Goal: Task Accomplishment & Management: Manage account settings

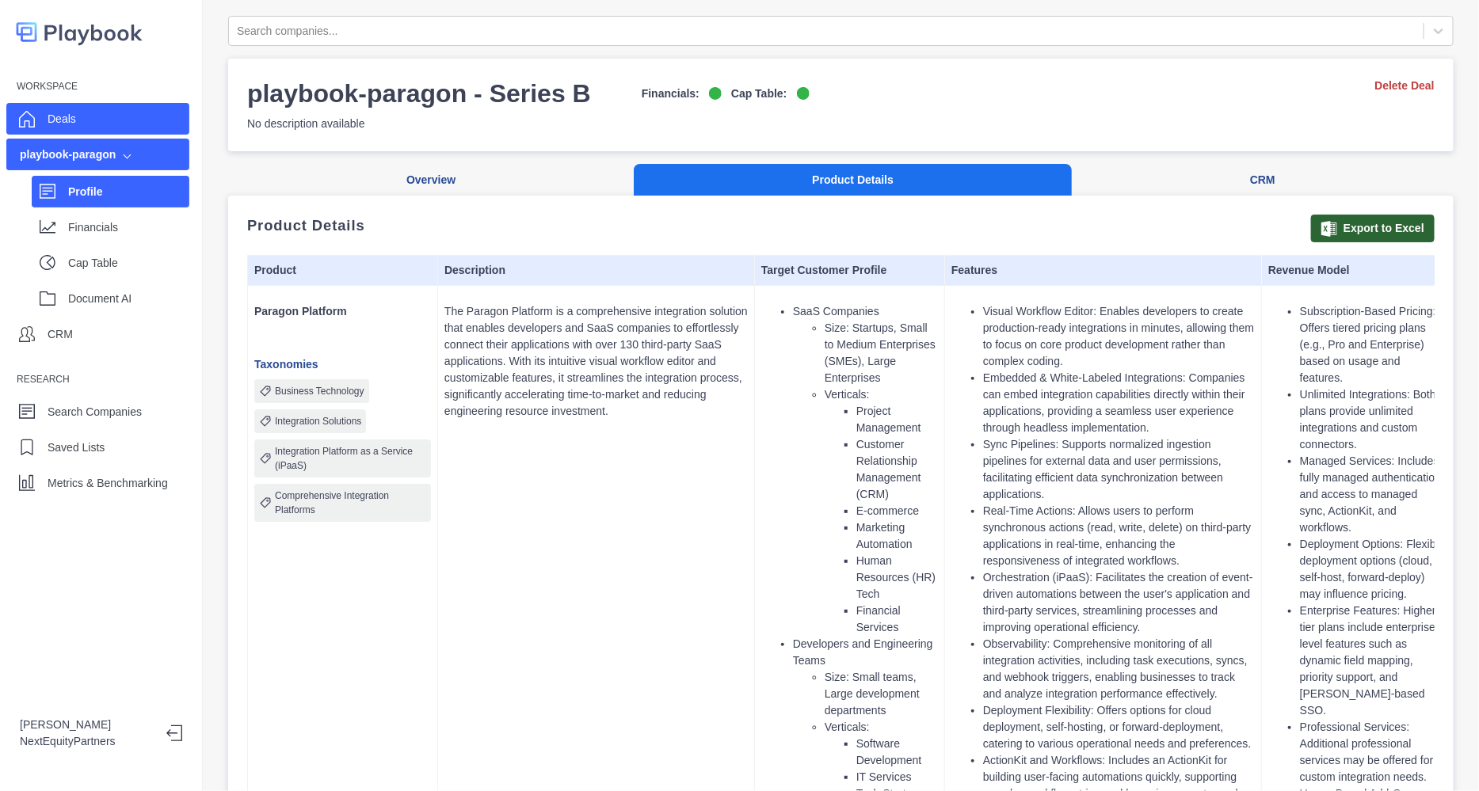
click at [144, 126] on div "Deals" at bounding box center [97, 119] width 183 height 32
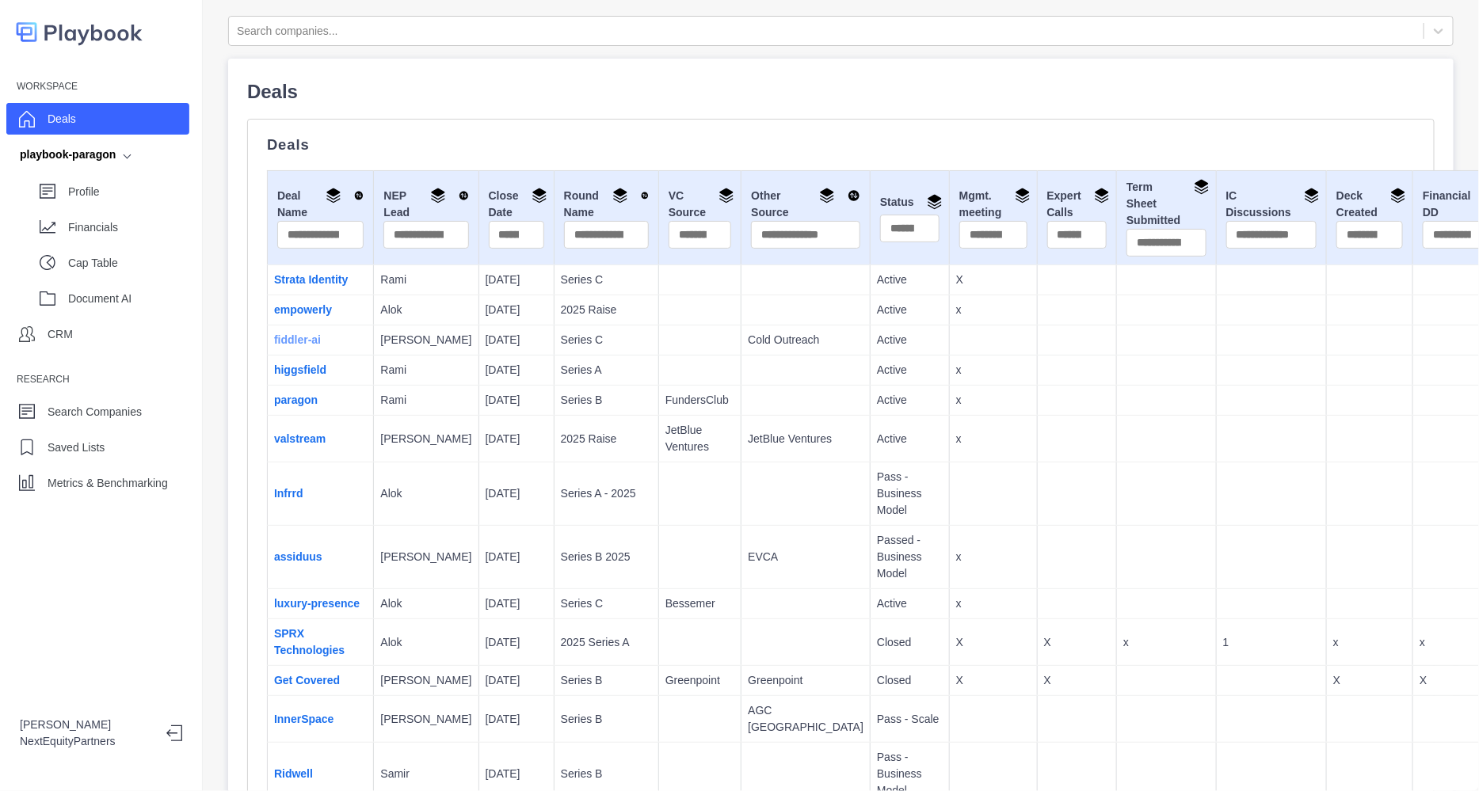
click at [296, 345] on link "fiddler-ai" at bounding box center [297, 340] width 47 height 13
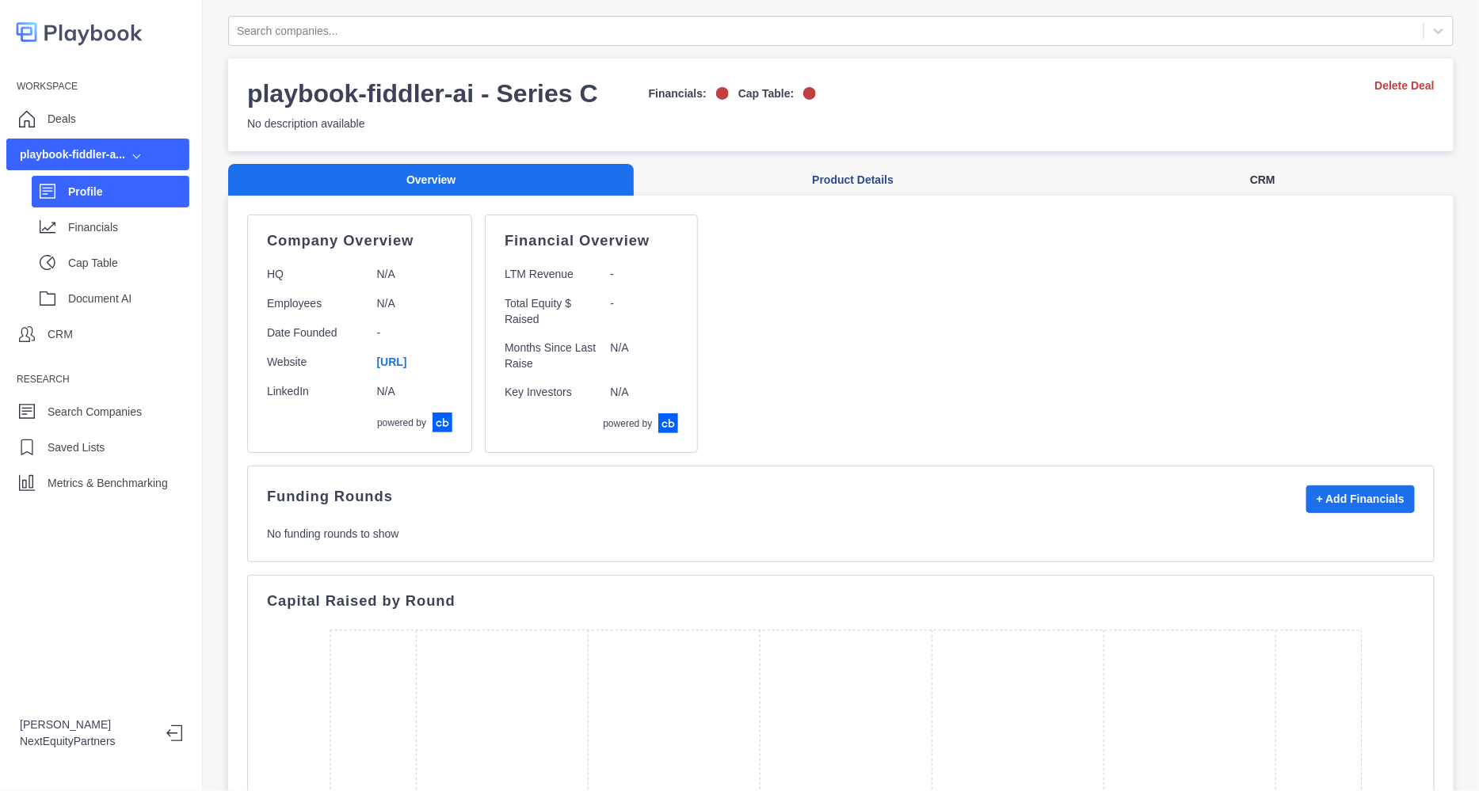
click at [1238, 180] on button "CRM" at bounding box center [1263, 180] width 382 height 32
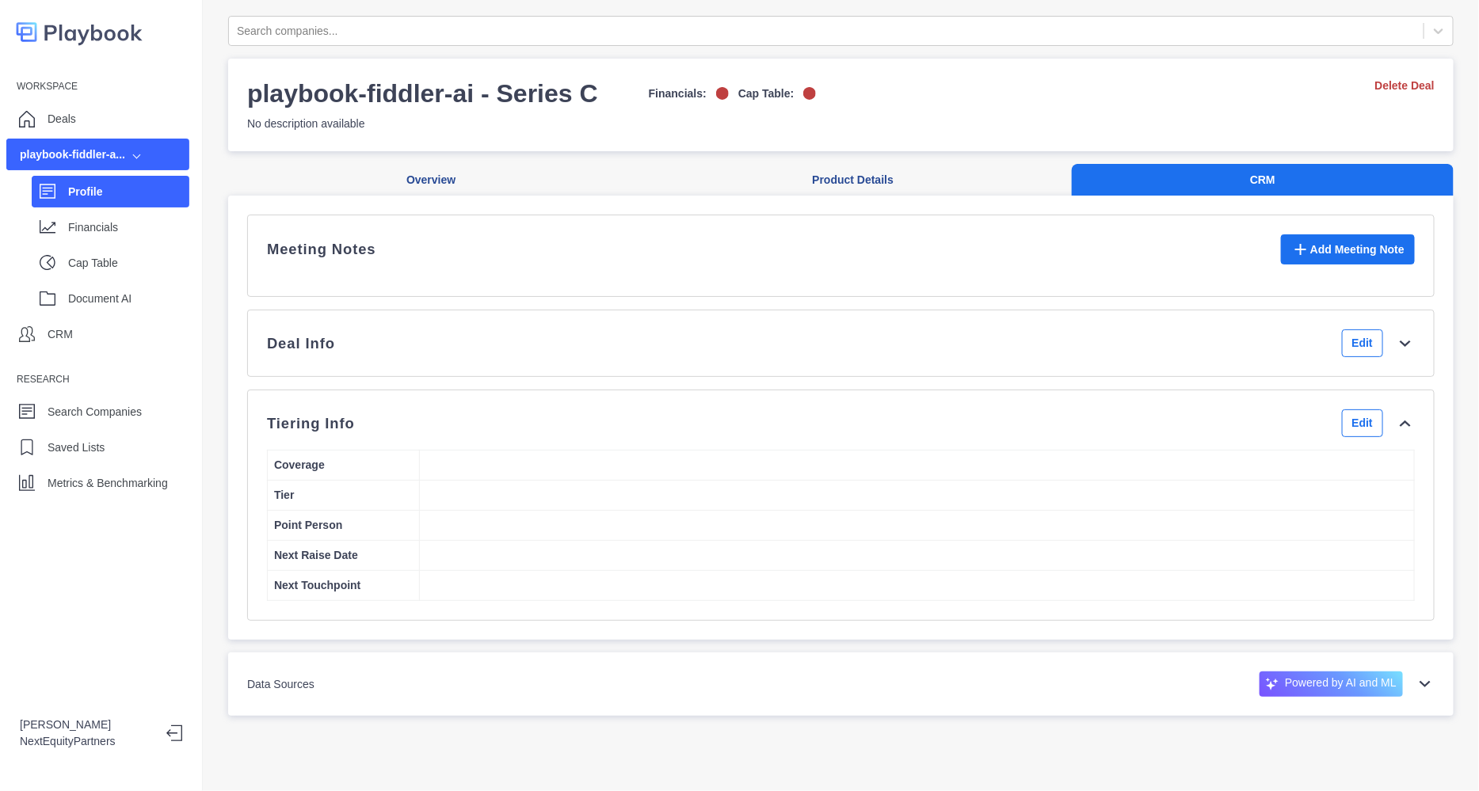
click at [1248, 357] on div "Deal Info Edit" at bounding box center [841, 344] width 1148 height 28
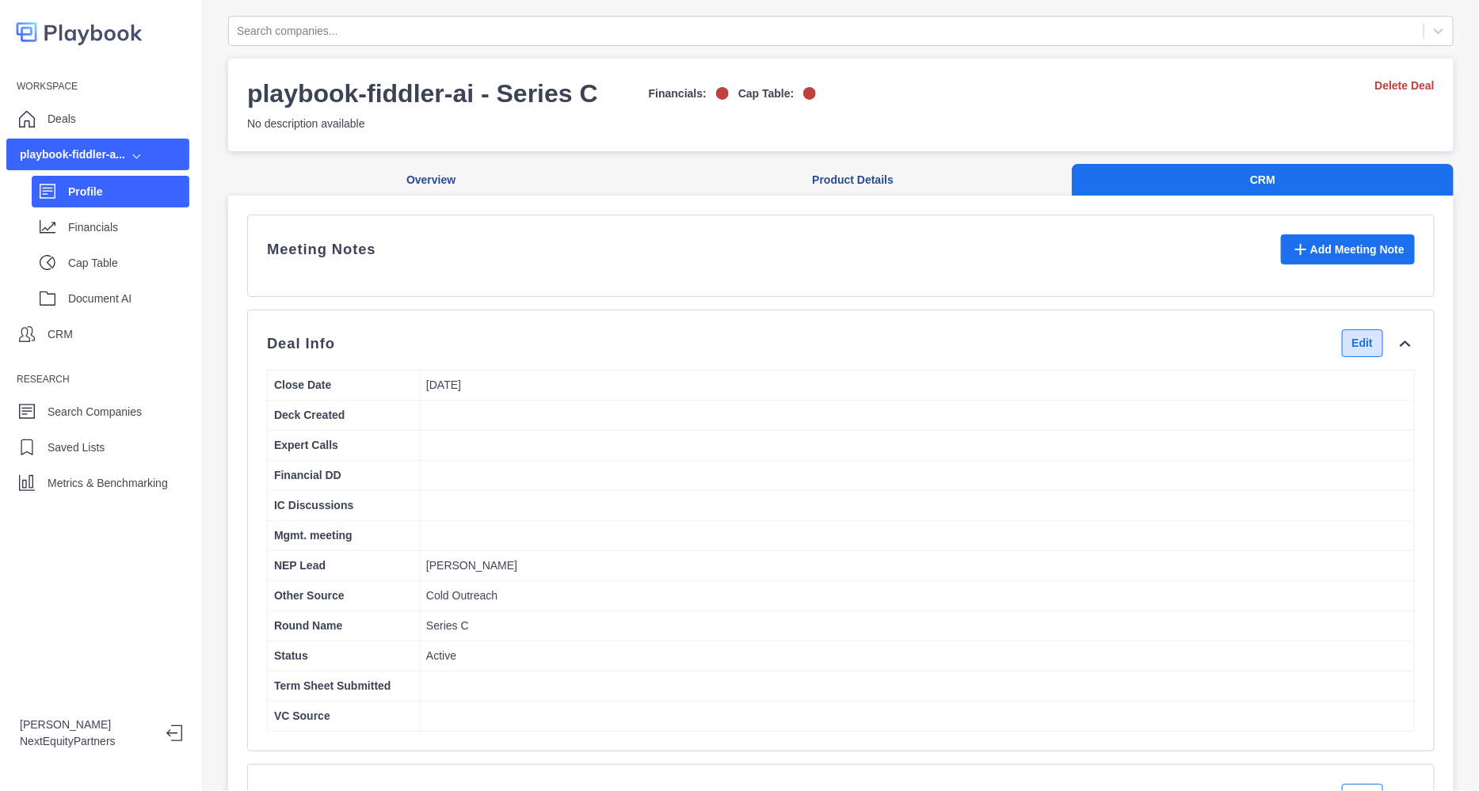
click at [1342, 354] on button "Edit" at bounding box center [1362, 344] width 41 height 28
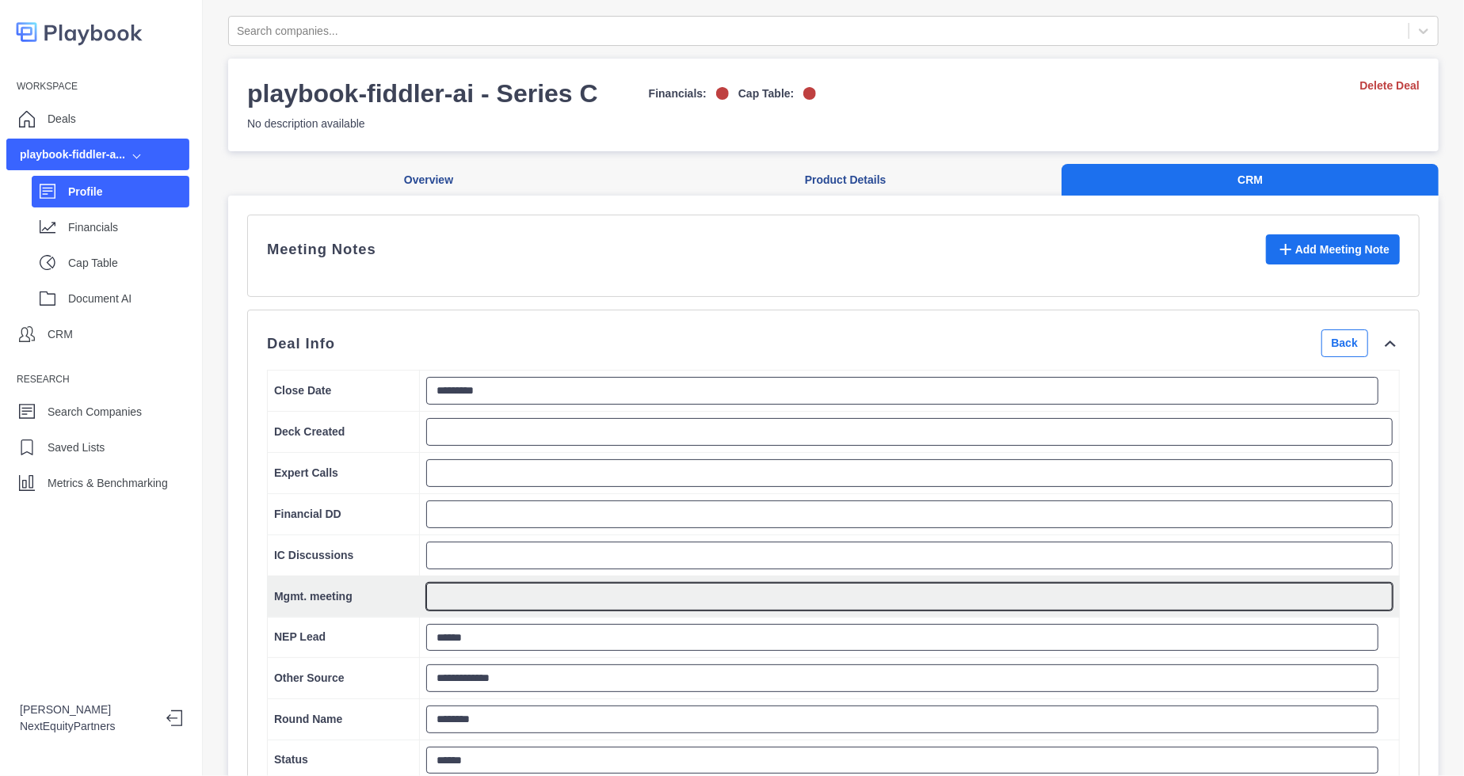
click at [535, 602] on textarea at bounding box center [909, 597] width 967 height 28
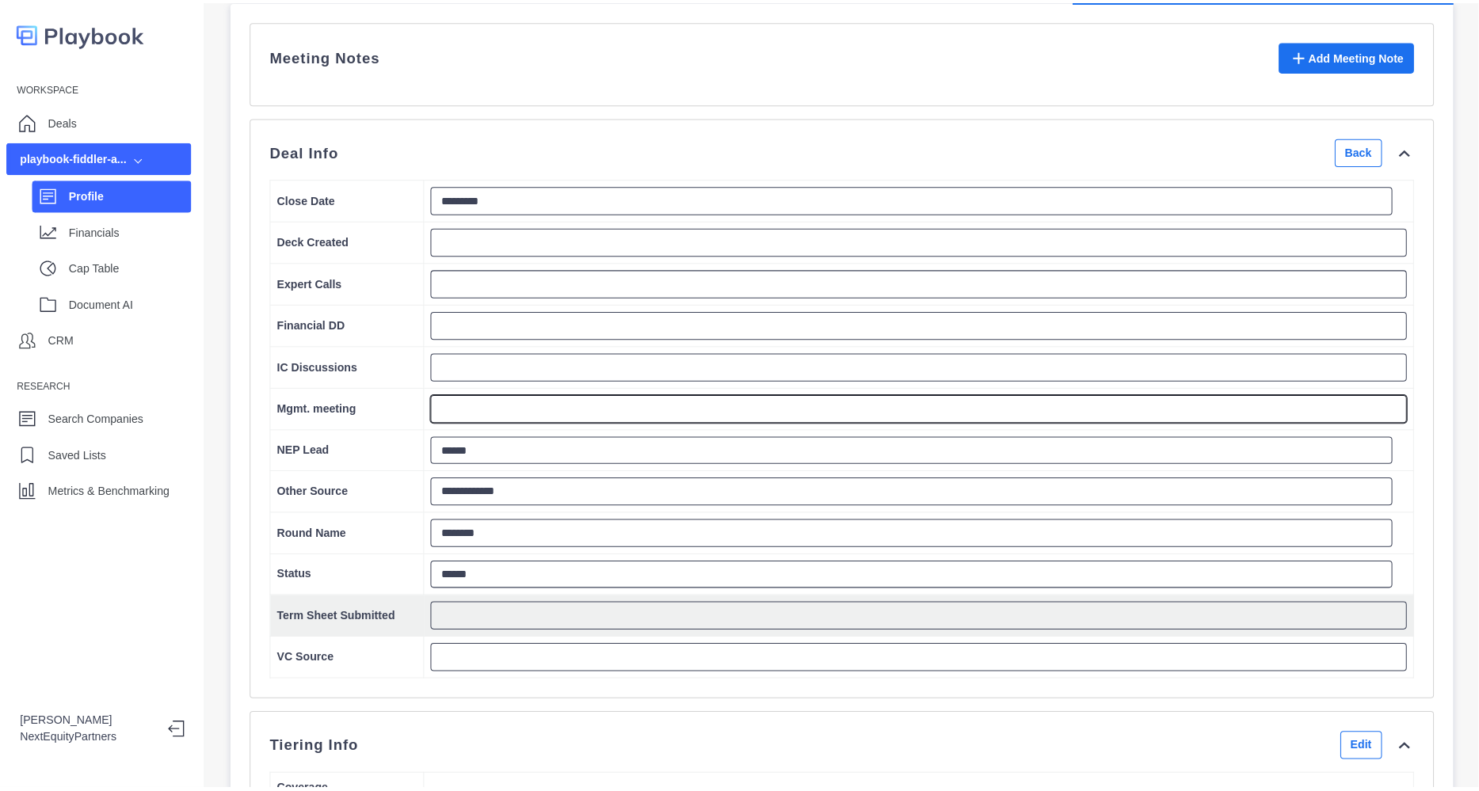
scroll to position [196, 0]
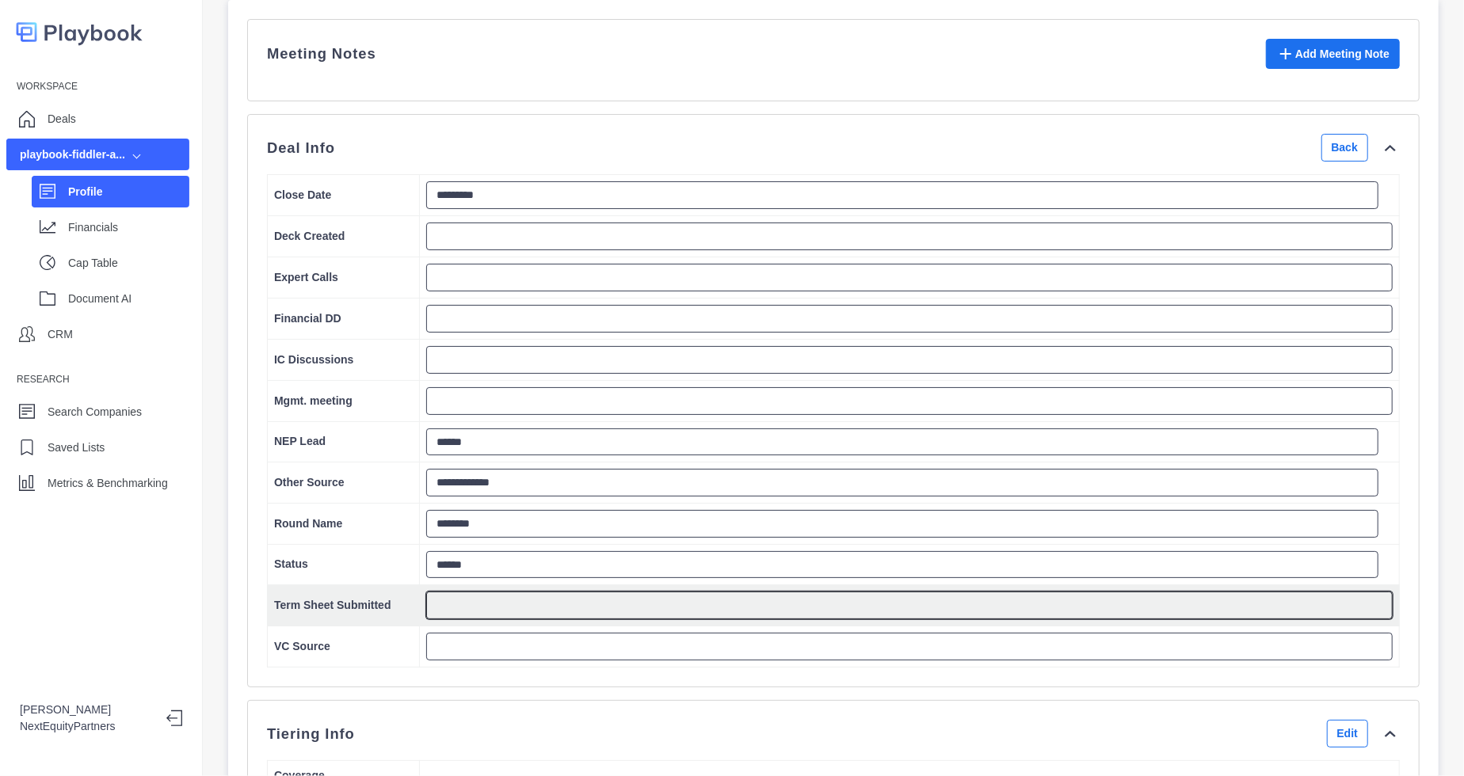
click at [513, 616] on textarea at bounding box center [909, 606] width 967 height 28
type textarea "*"
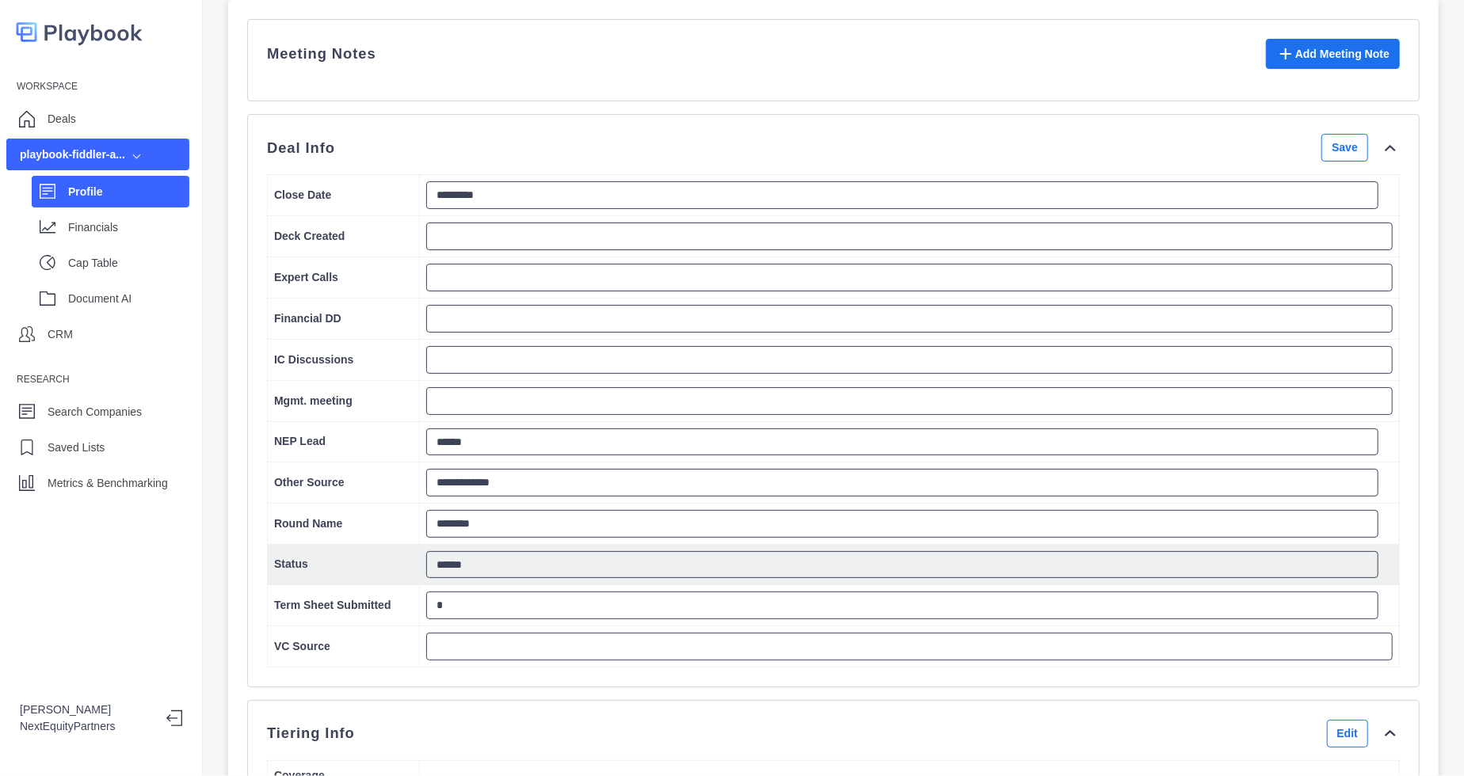
click at [340, 585] on td "Status" at bounding box center [344, 564] width 152 height 41
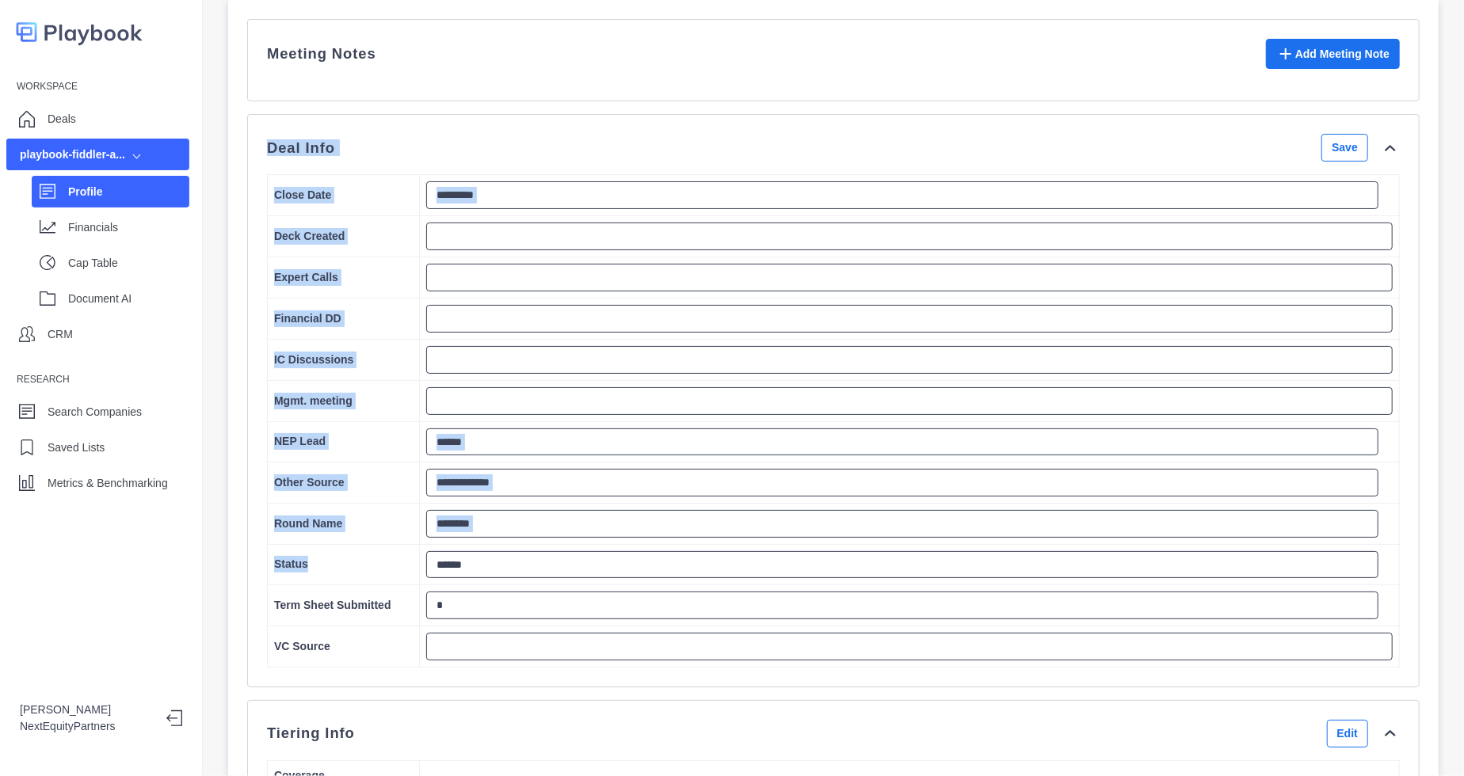
drag, startPoint x: 338, startPoint y: 581, endPoint x: 269, endPoint y: 182, distance: 404.4
click at [269, 182] on div "**********" at bounding box center [833, 401] width 1133 height 534
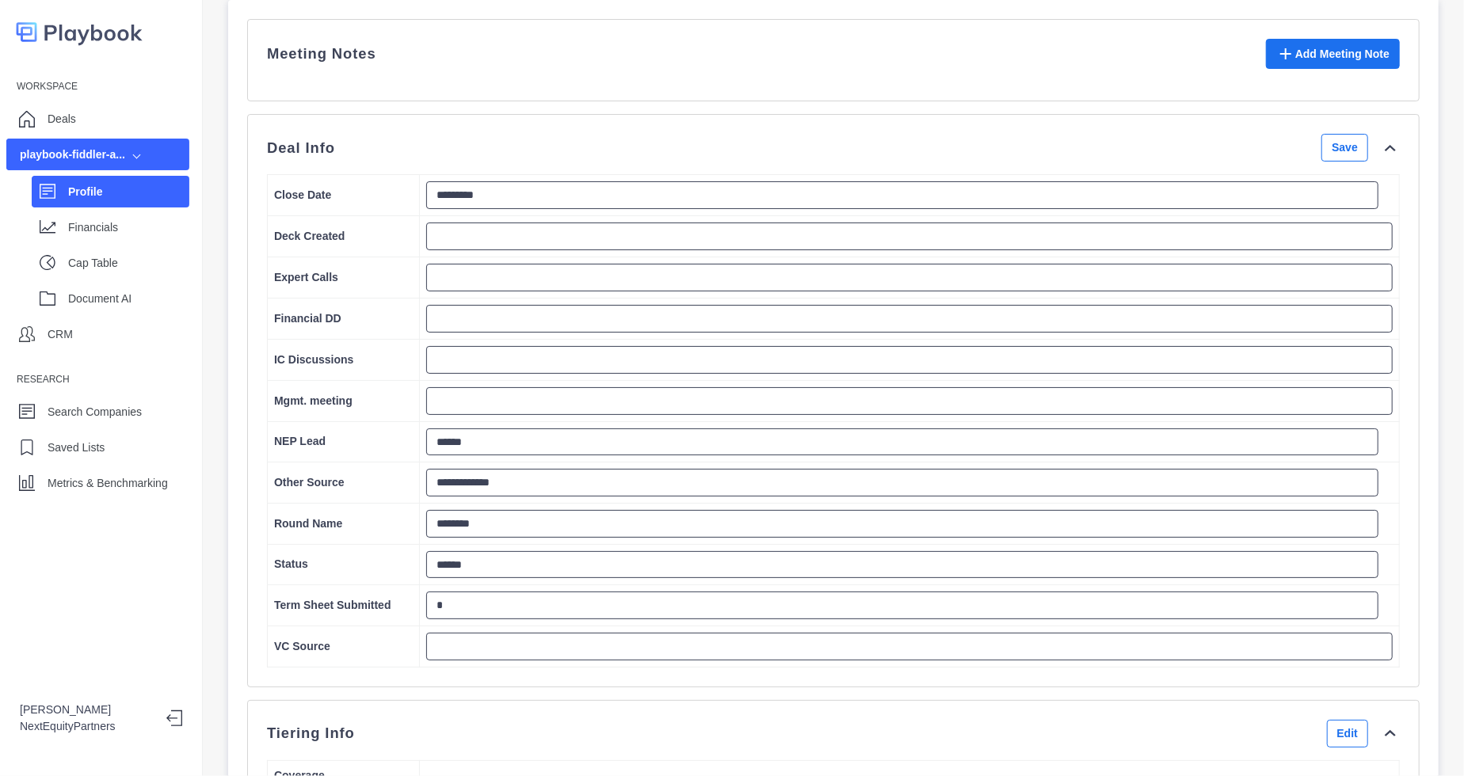
drag, startPoint x: 261, startPoint y: 160, endPoint x: 556, endPoint y: 681, distance: 598.2
click at [556, 681] on div "**********" at bounding box center [833, 401] width 1173 height 574
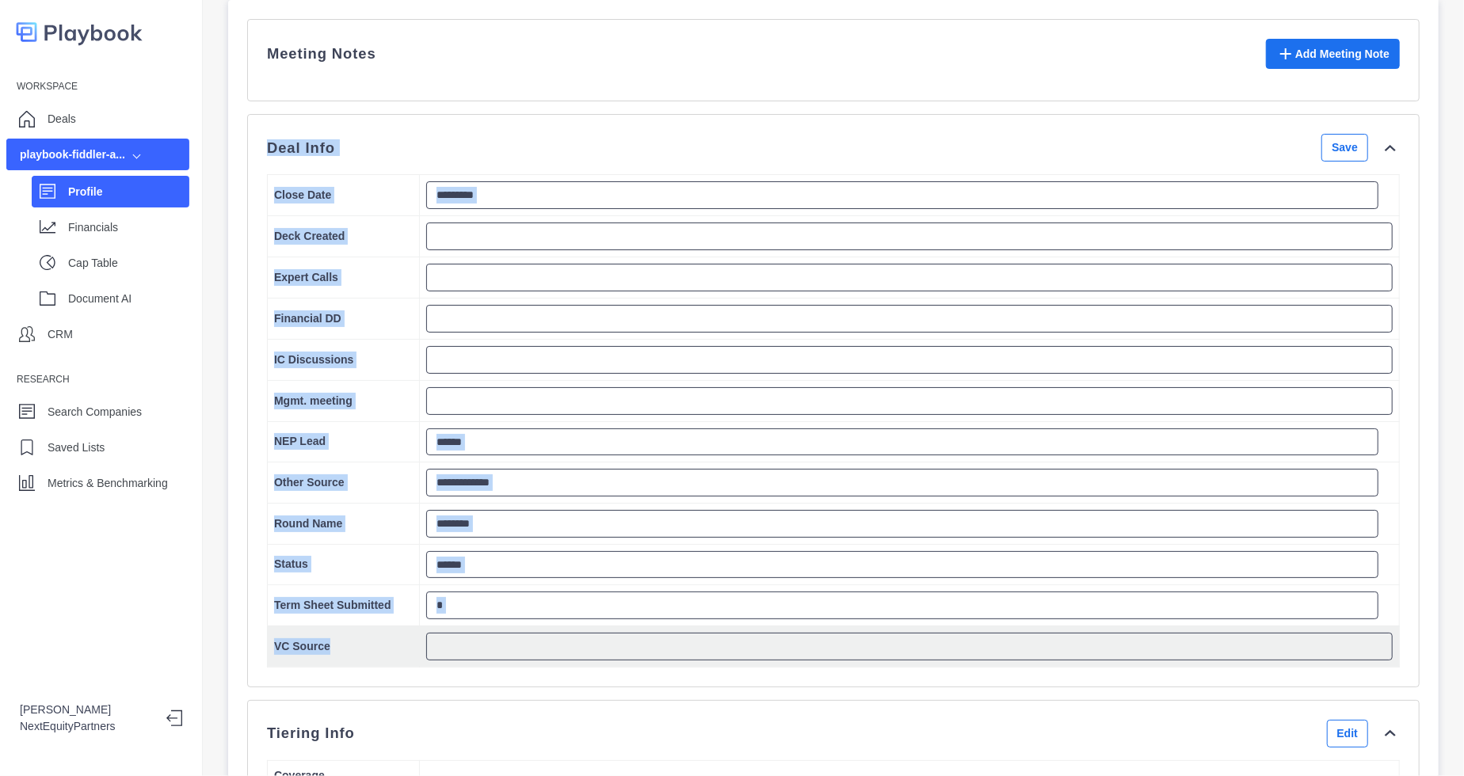
drag, startPoint x: 491, startPoint y: 619, endPoint x: 433, endPoint y: 648, distance: 64.8
click at [433, 648] on div "**********" at bounding box center [833, 401] width 1173 height 574
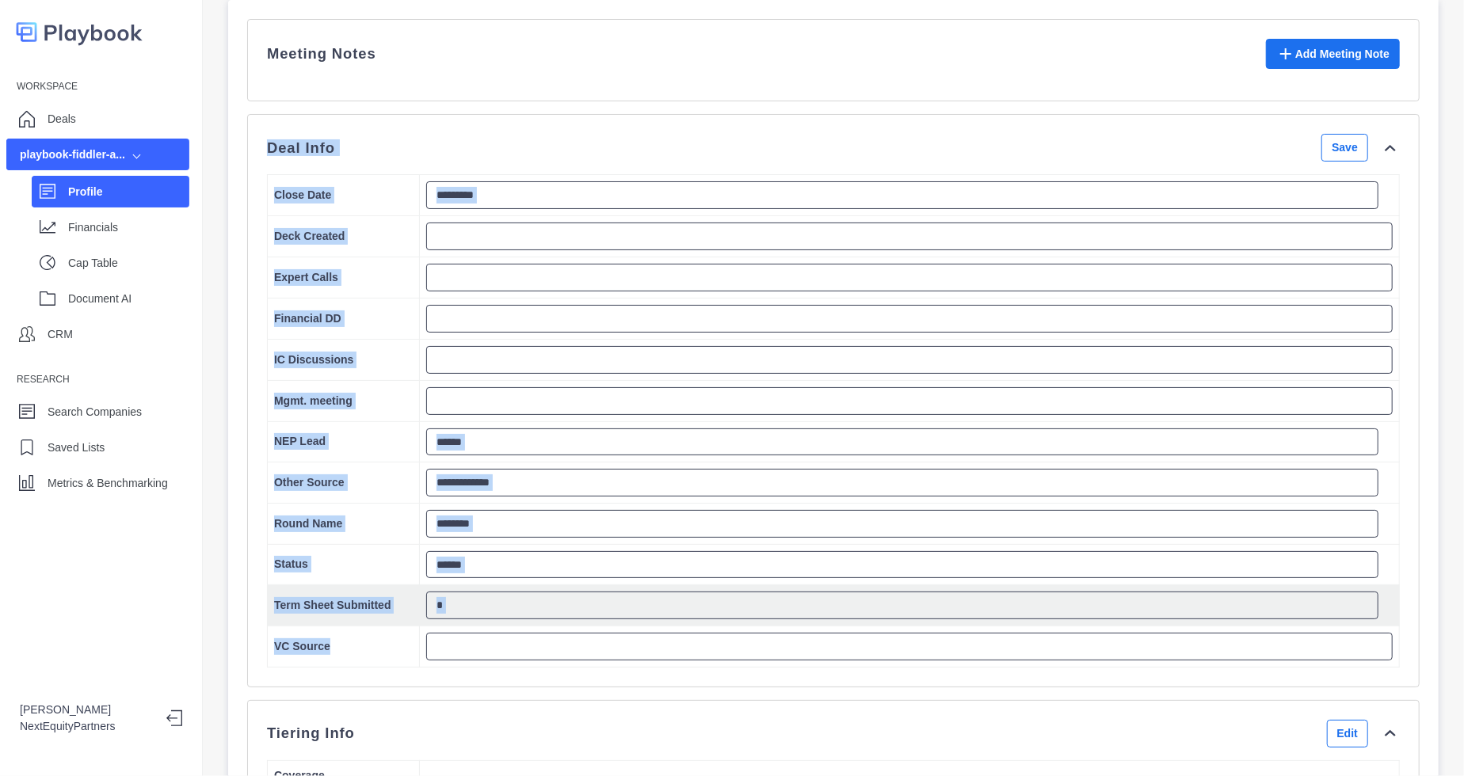
click at [332, 627] on td "Term Sheet Submitted" at bounding box center [344, 605] width 152 height 41
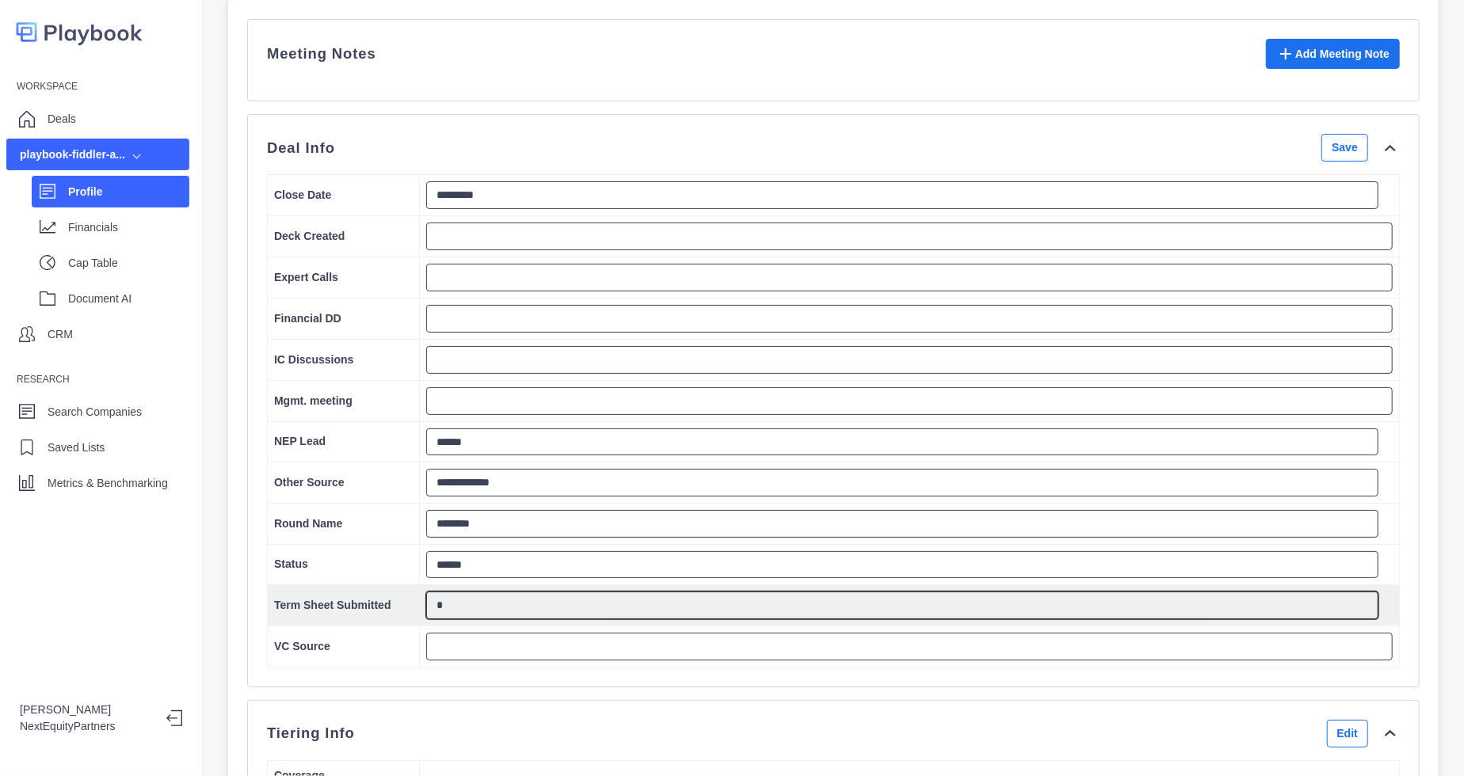
click at [523, 619] on textarea "*" at bounding box center [902, 606] width 952 height 28
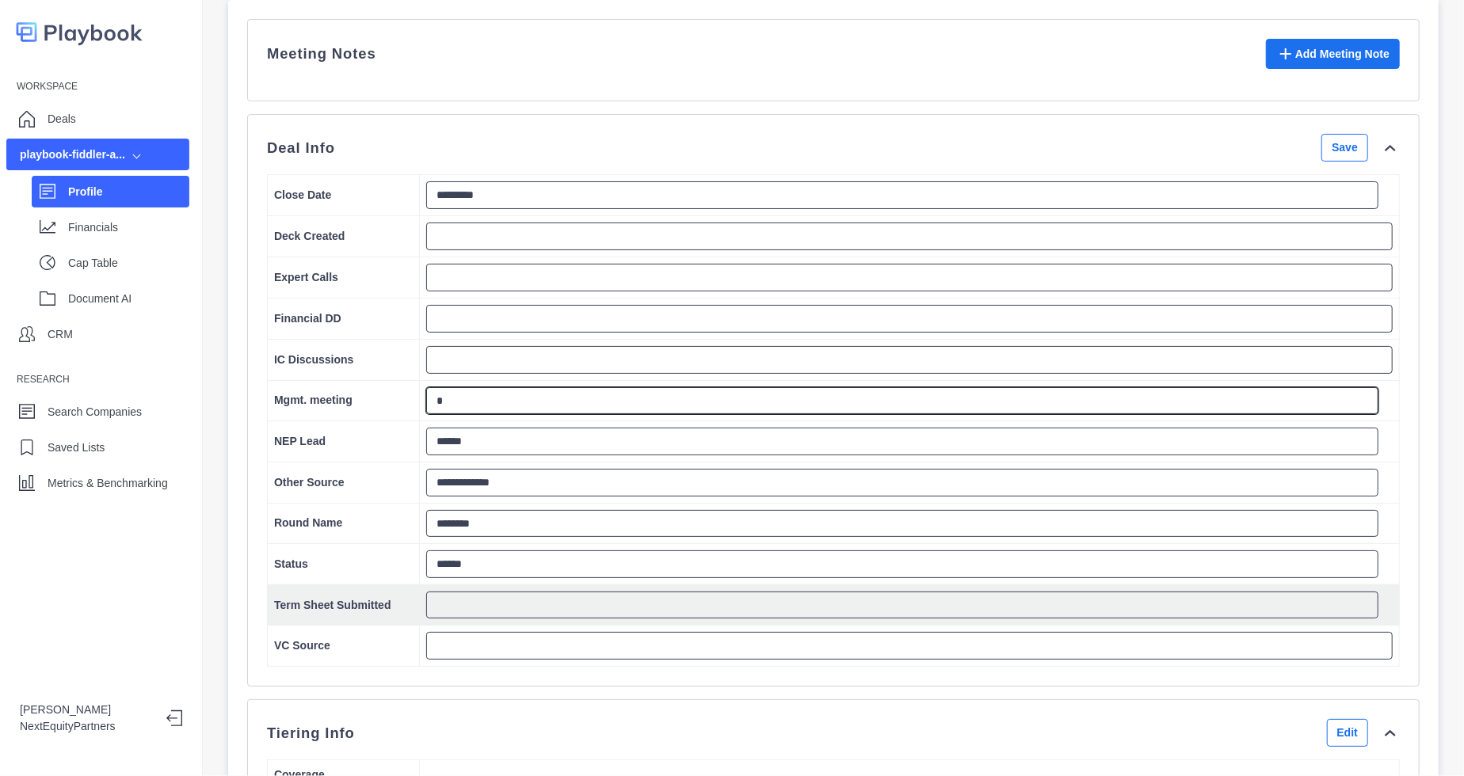
type textarea "*"
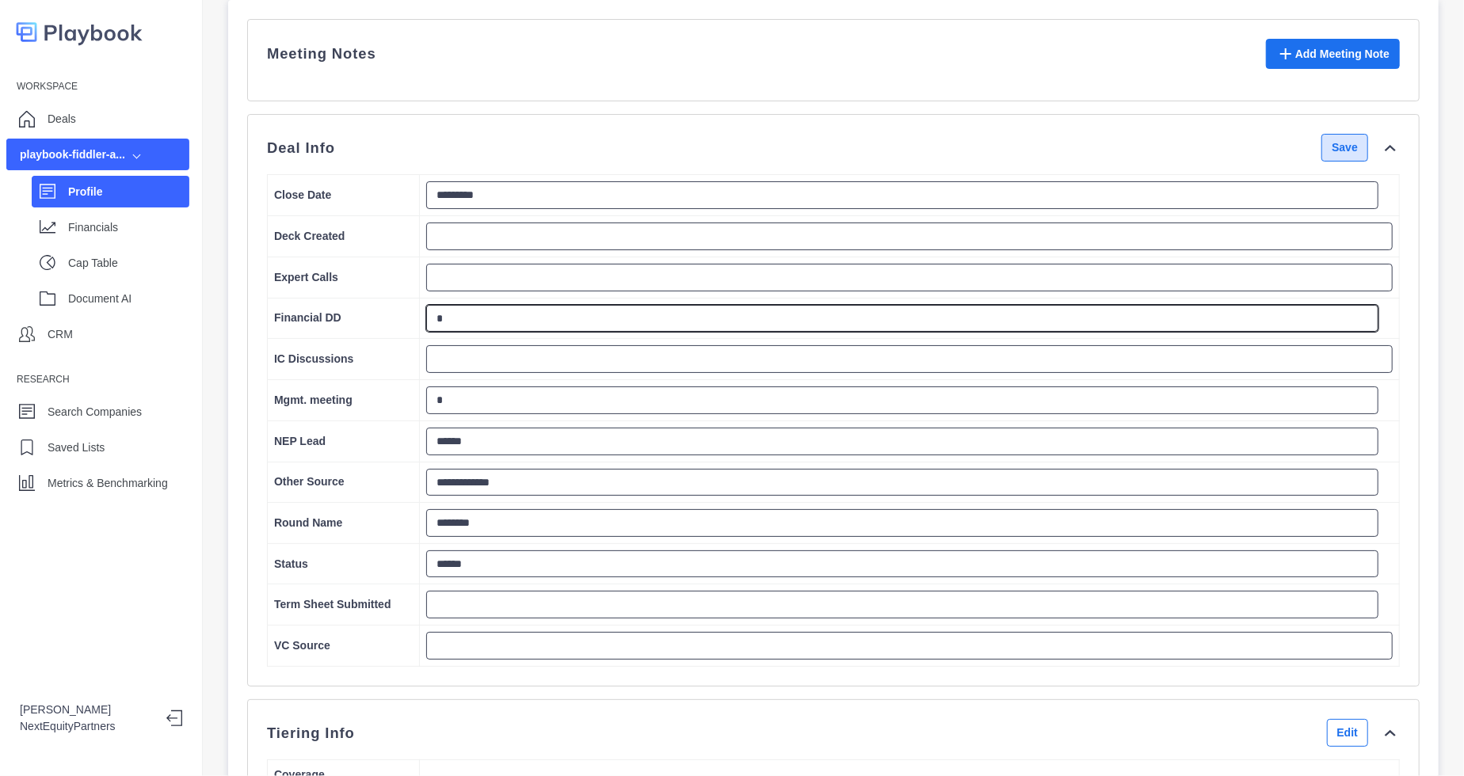
type textarea "*"
click at [1335, 162] on button "Save" at bounding box center [1345, 148] width 47 height 28
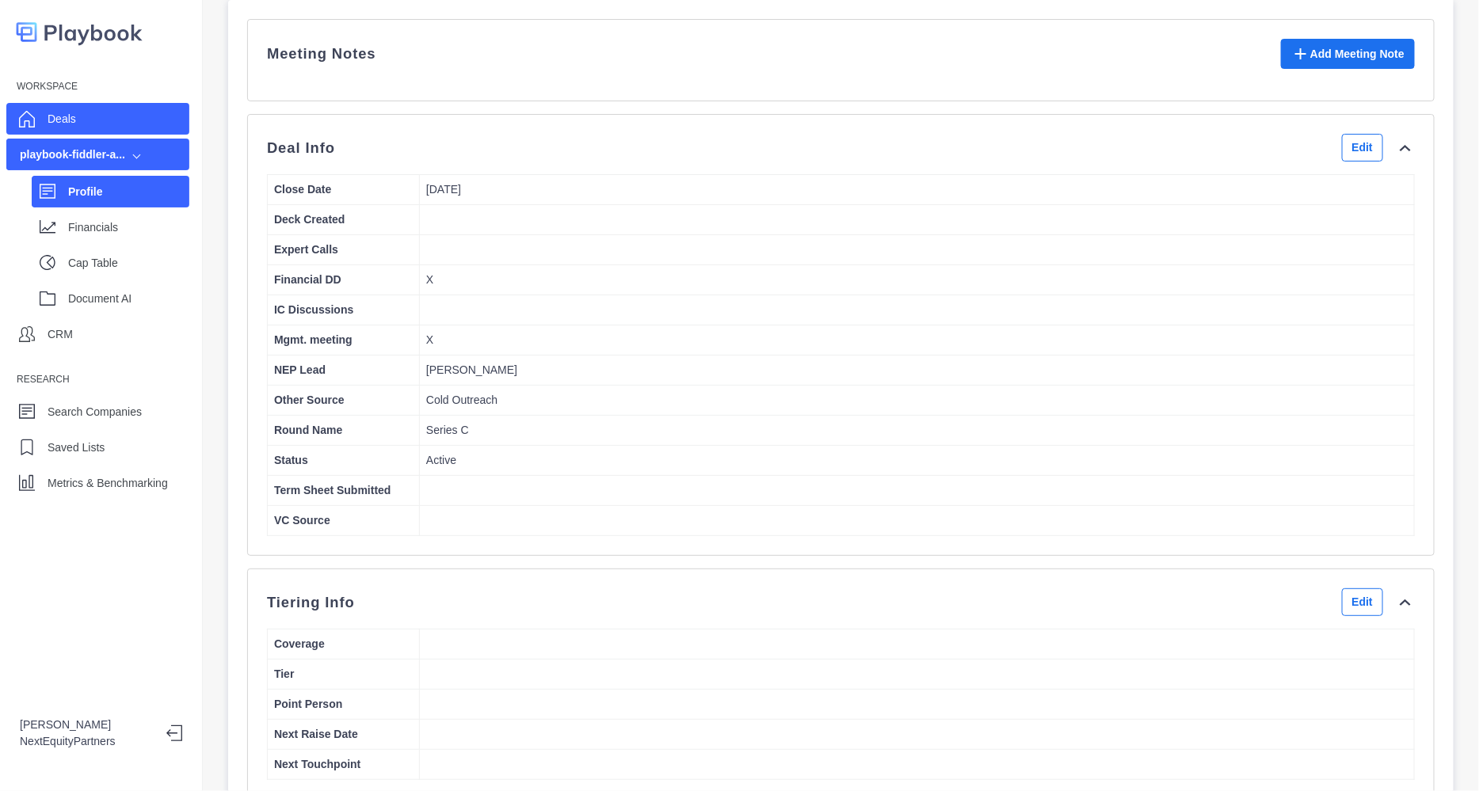
click at [49, 113] on p "Deals" at bounding box center [62, 119] width 29 height 17
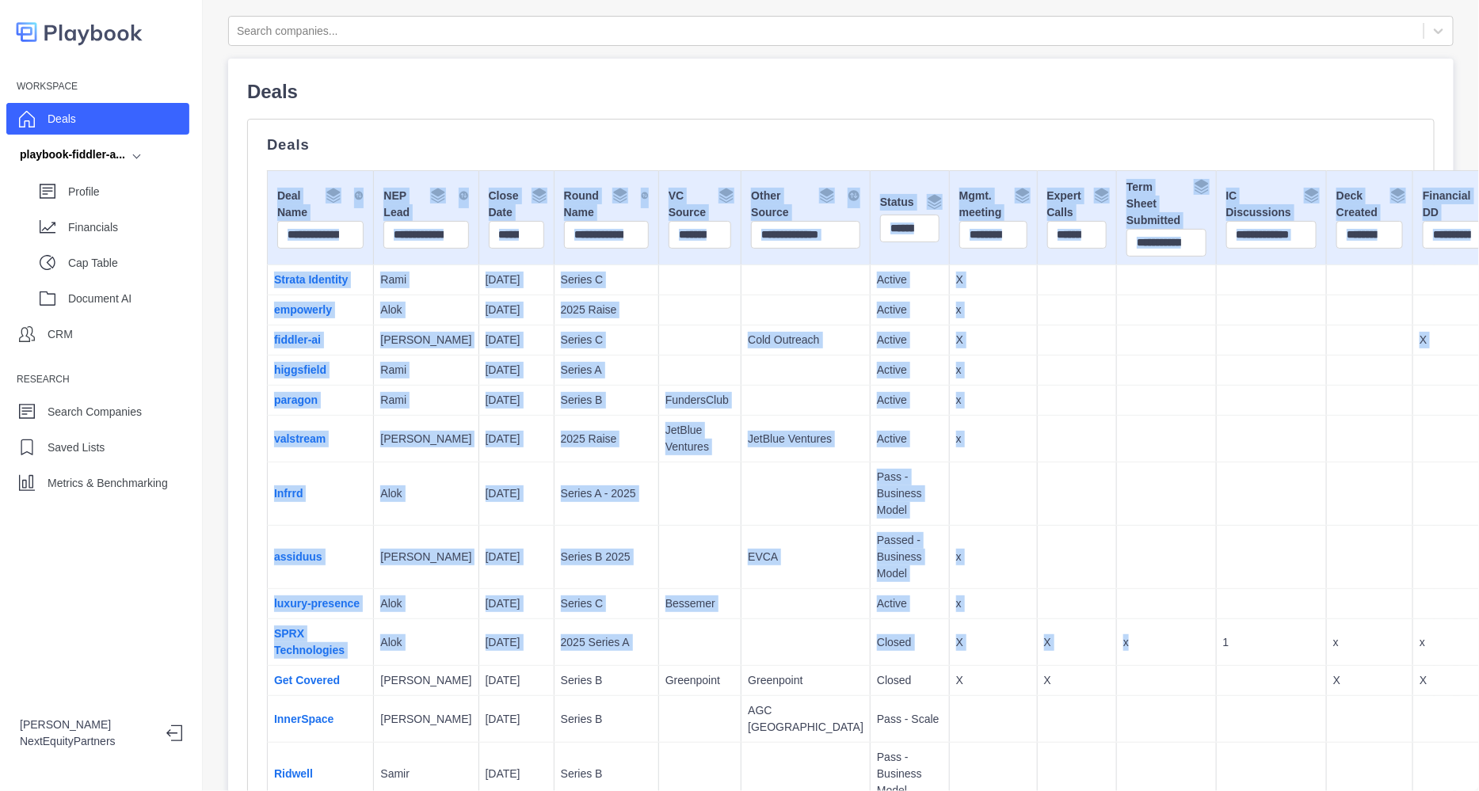
drag, startPoint x: 460, startPoint y: 144, endPoint x: 1104, endPoint y: 695, distance: 847.4
click at [1216, 666] on td "1" at bounding box center [1271, 643] width 110 height 47
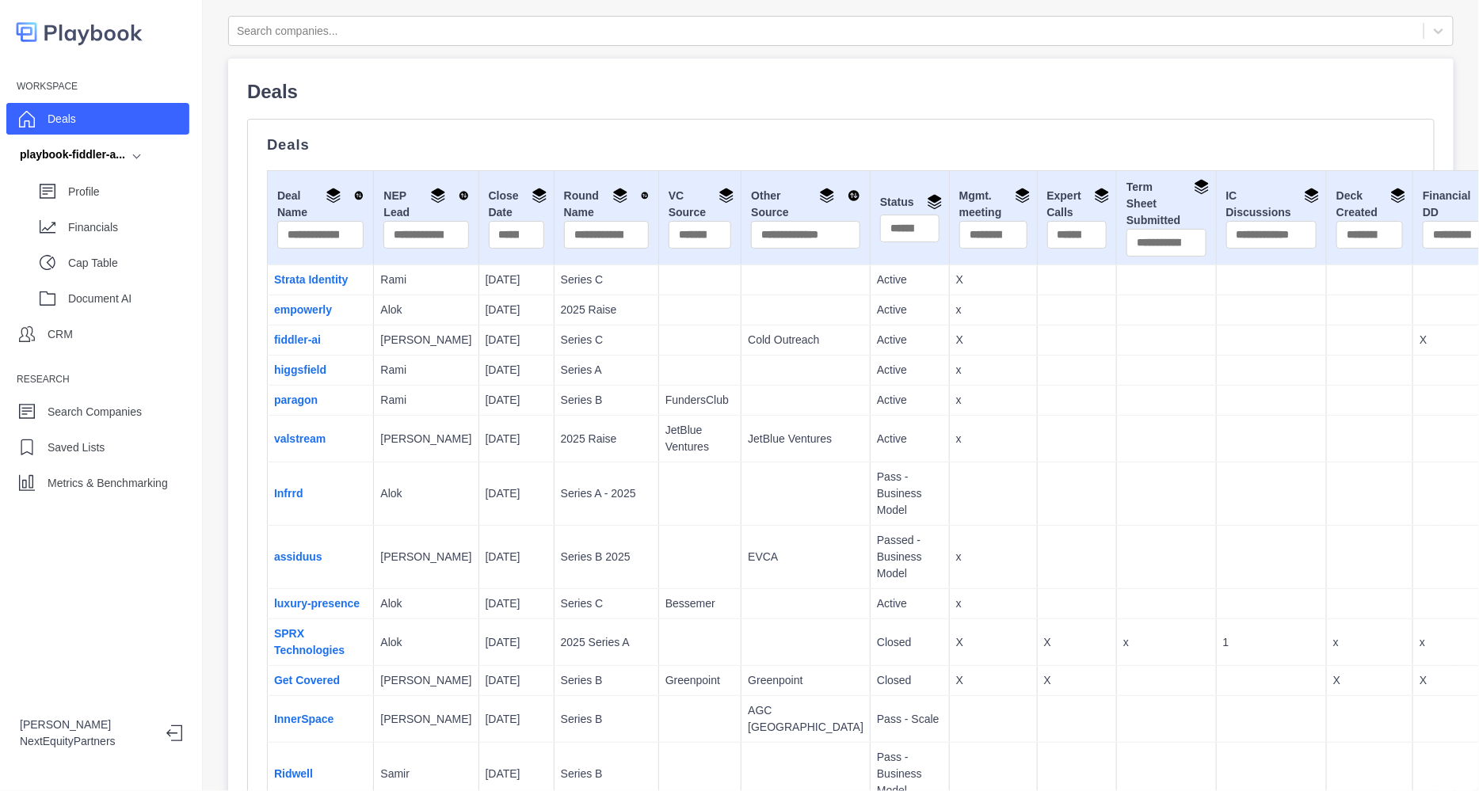
click at [1223, 651] on p "1" at bounding box center [1271, 643] width 97 height 17
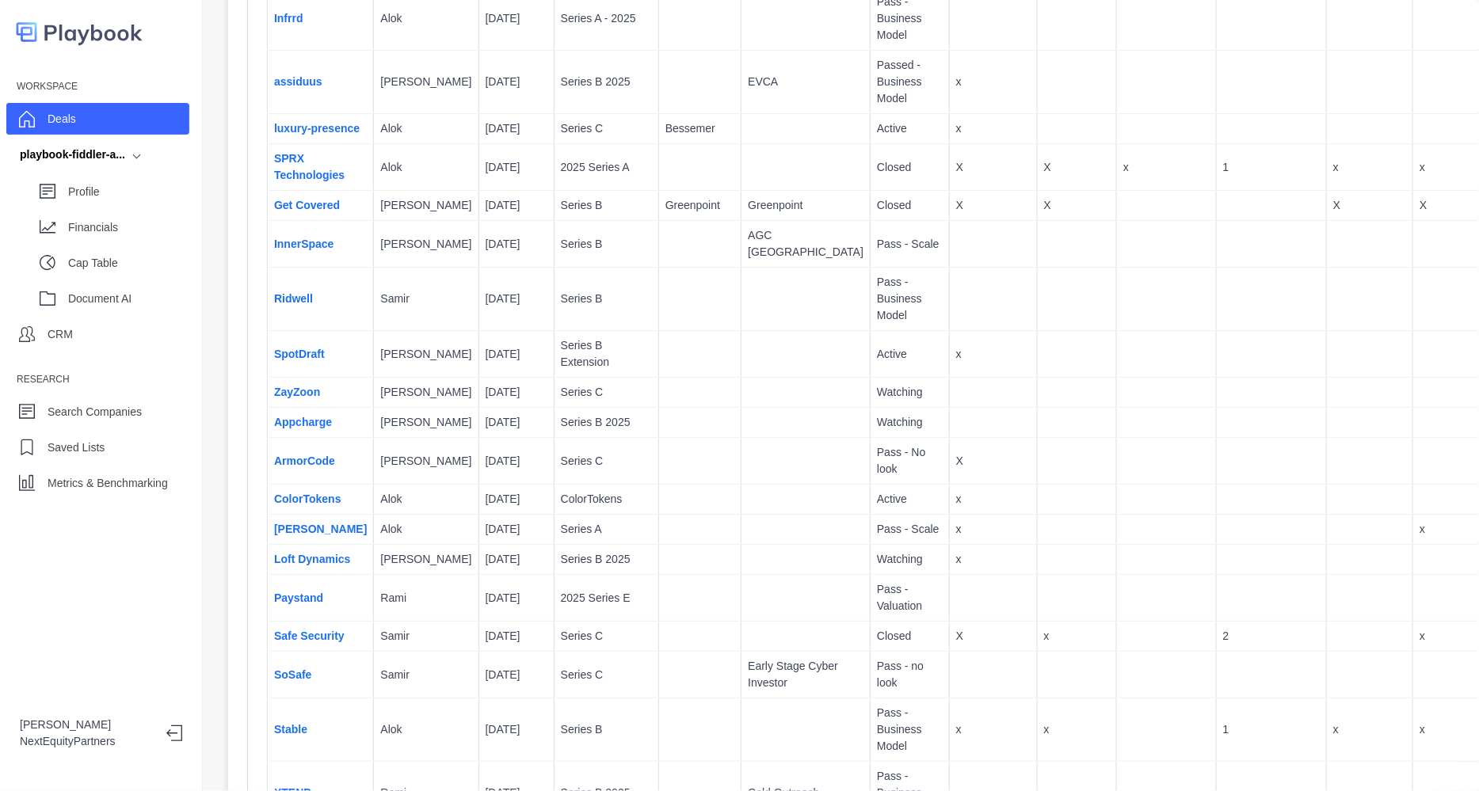
scroll to position [477, 0]
